Goal: Understand process/instructions

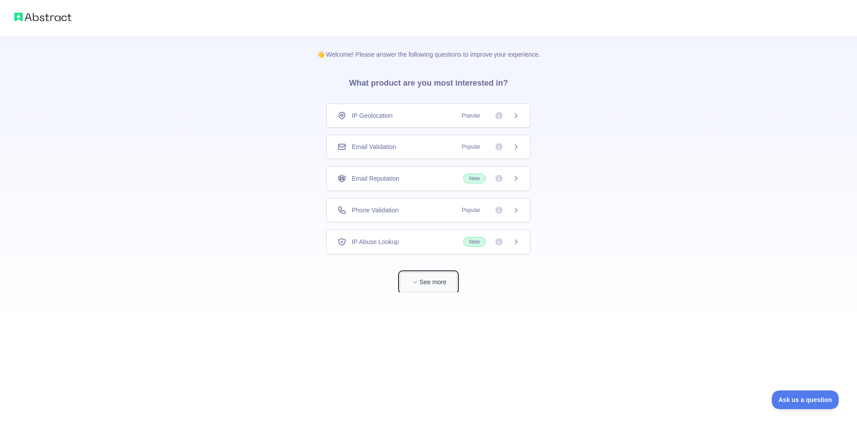
click at [438, 284] on button "See more" at bounding box center [428, 282] width 57 height 20
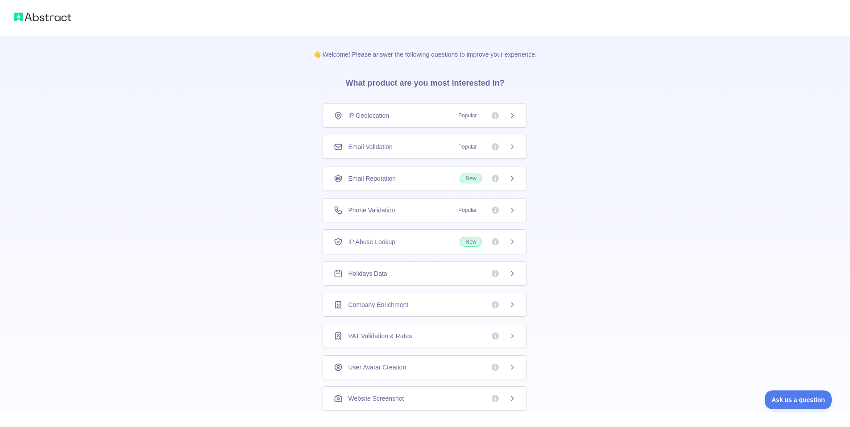
click at [427, 275] on div "Holidays Data" at bounding box center [425, 273] width 182 height 9
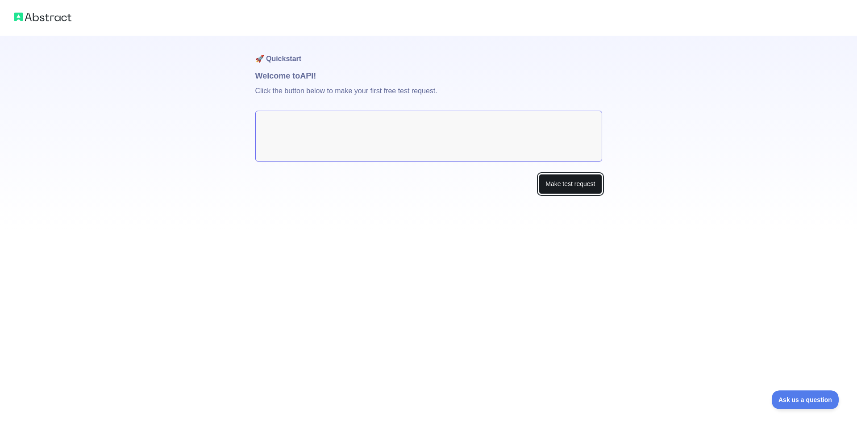
click at [555, 182] on button "Make test request" at bounding box center [569, 184] width 63 height 20
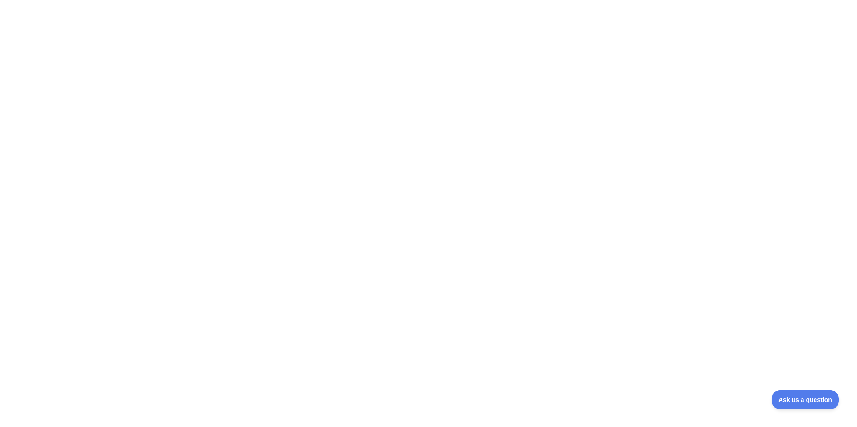
click at [395, 154] on div at bounding box center [428, 213] width 857 height 427
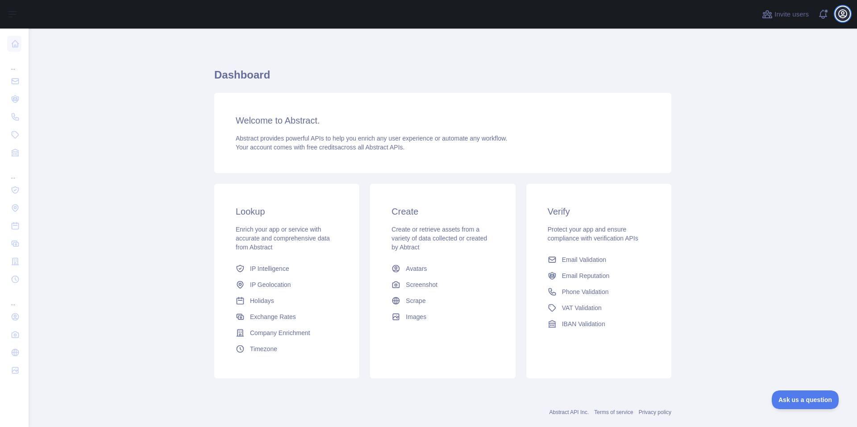
click at [842, 19] on icon "button" at bounding box center [842, 13] width 11 height 11
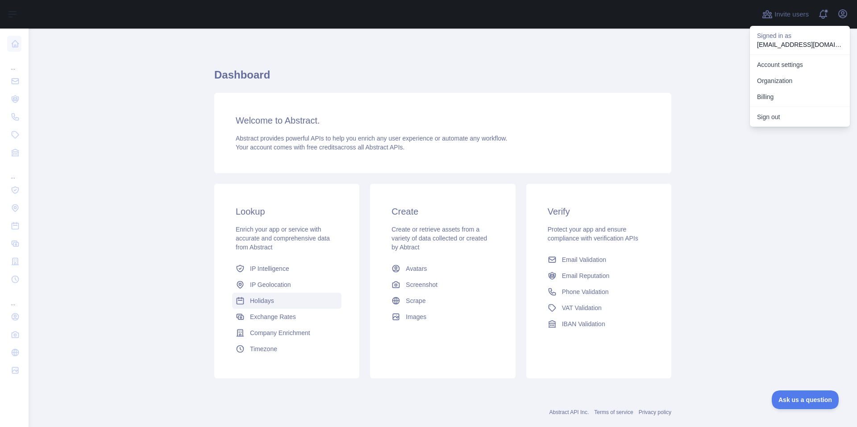
click at [278, 301] on link "Holidays" at bounding box center [286, 301] width 109 height 16
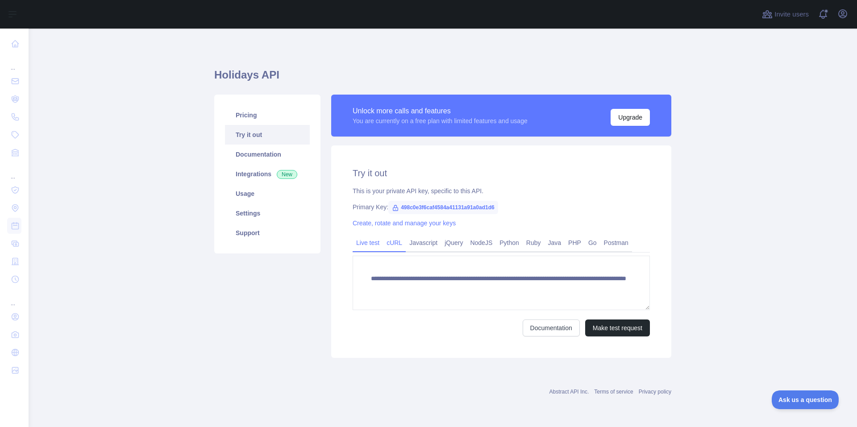
click at [393, 243] on link "cURL" at bounding box center [394, 243] width 23 height 14
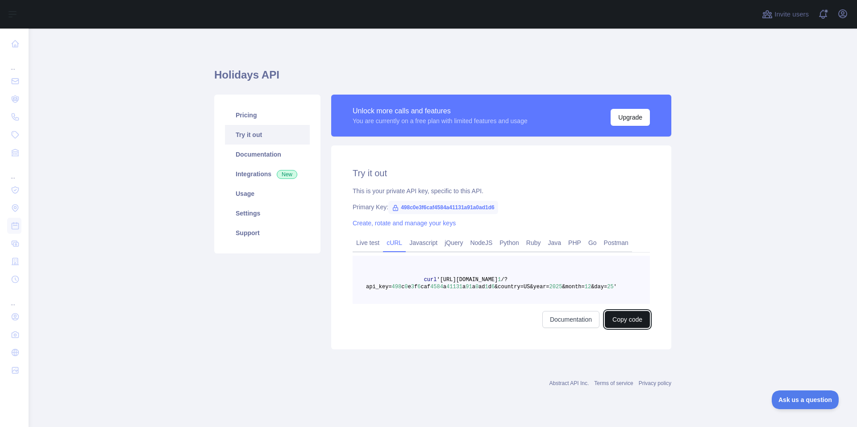
click at [623, 323] on button "Copy code" at bounding box center [627, 319] width 45 height 17
click at [840, 12] on icon "button" at bounding box center [842, 13] width 11 height 11
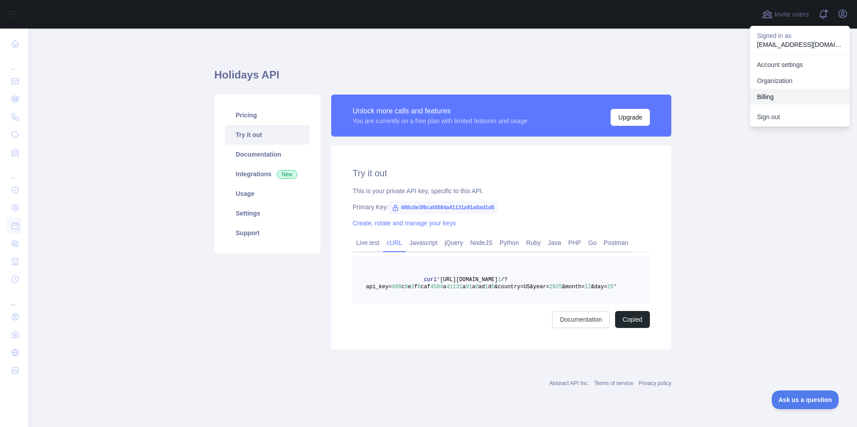
click at [783, 95] on button "Billing" at bounding box center [800, 97] width 100 height 16
